Goal: Check status: Check status

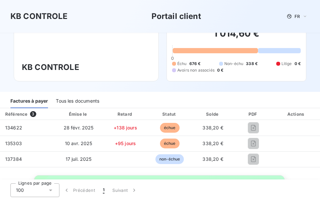
scroll to position [33, 0]
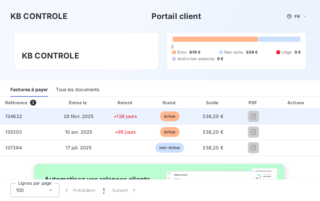
click at [43, 119] on td "134622" at bounding box center [27, 117] width 54 height 16
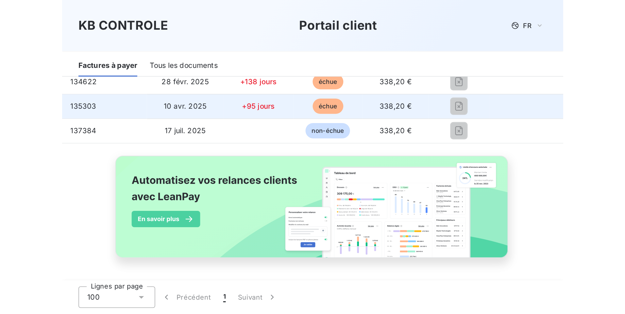
scroll to position [0, 0]
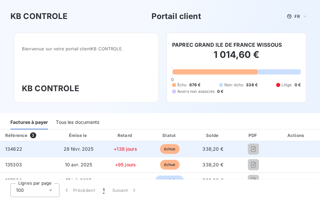
click at [19, 146] on span "134622" at bounding box center [13, 149] width 17 height 6
click at [279, 147] on td at bounding box center [296, 149] width 47 height 16
click at [166, 148] on span "échue" at bounding box center [170, 149] width 20 height 10
click at [129, 151] on span "+138 jours" at bounding box center [126, 149] width 24 height 6
drag, startPoint x: 129, startPoint y: 151, endPoint x: 74, endPoint y: 147, distance: 54.7
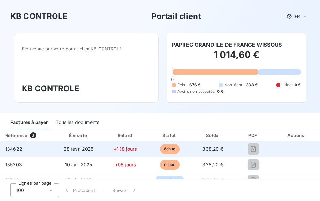
click at [79, 147] on span "28 févr. 2025" at bounding box center [79, 149] width 30 height 6
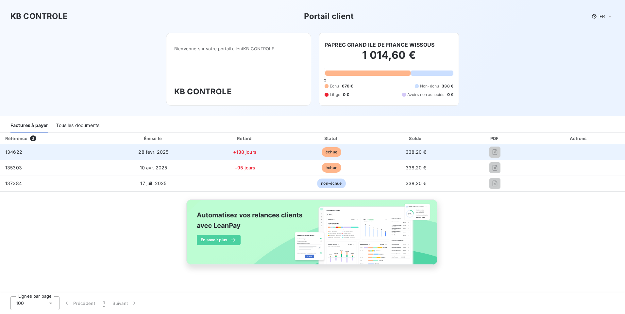
click at [19, 150] on span "134622" at bounding box center [13, 152] width 17 height 6
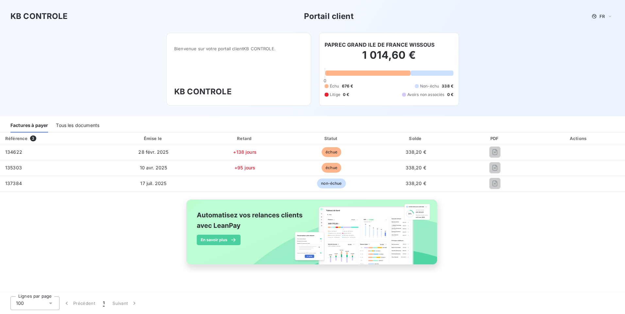
click at [86, 128] on div "Tous les documents" at bounding box center [77, 126] width 43 height 14
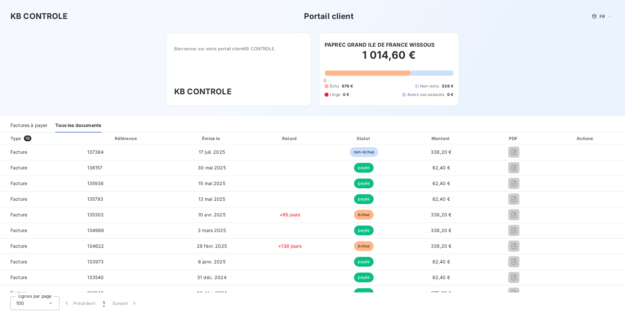
click at [120, 139] on div "Référence" at bounding box center [126, 138] width 22 height 5
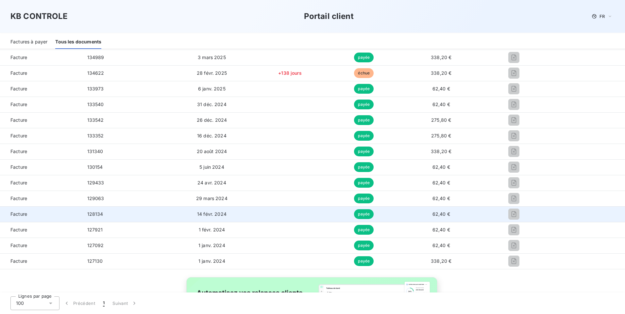
scroll to position [163, 0]
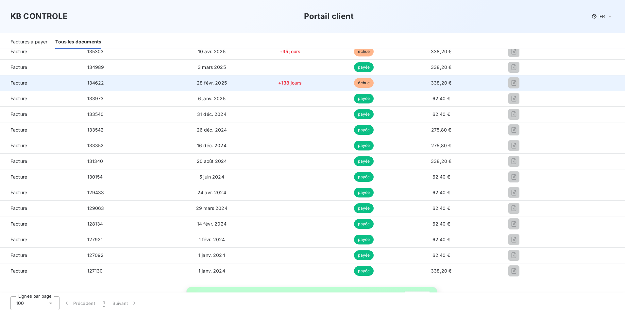
click at [87, 87] on td "134622" at bounding box center [126, 83] width 89 height 16
